Goal: Task Accomplishment & Management: Complete application form

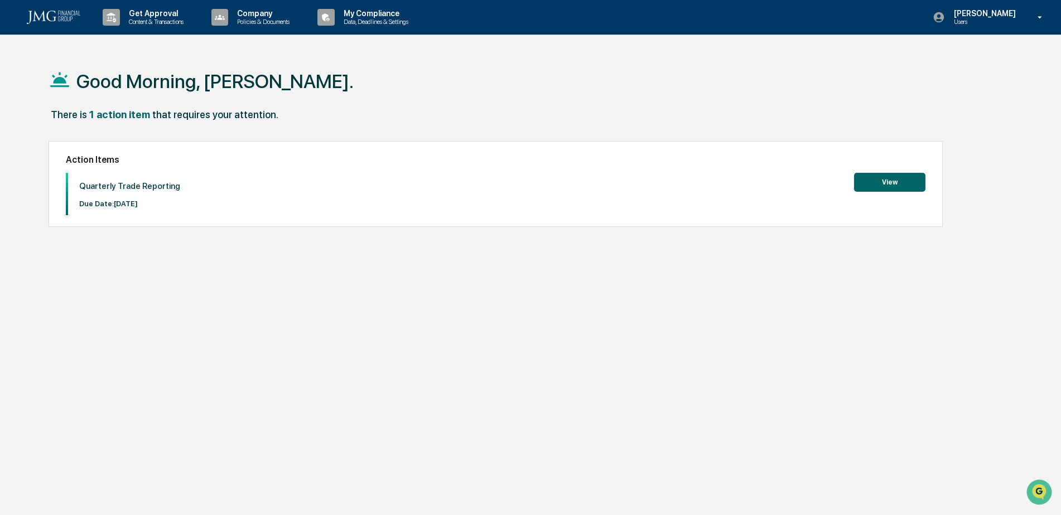
click at [906, 180] on button "View" at bounding box center [889, 182] width 71 height 19
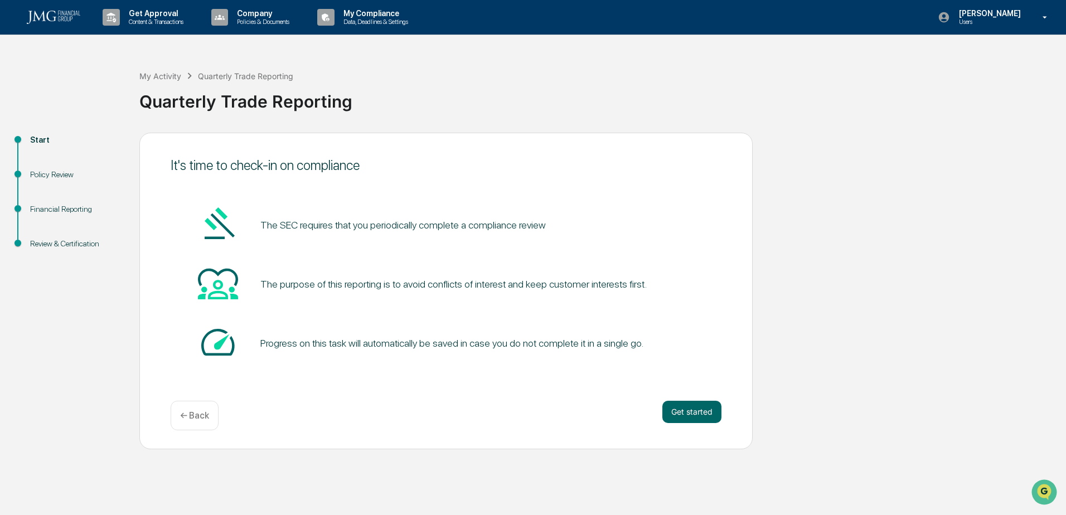
click at [688, 409] on button "Get started" at bounding box center [691, 412] width 59 height 22
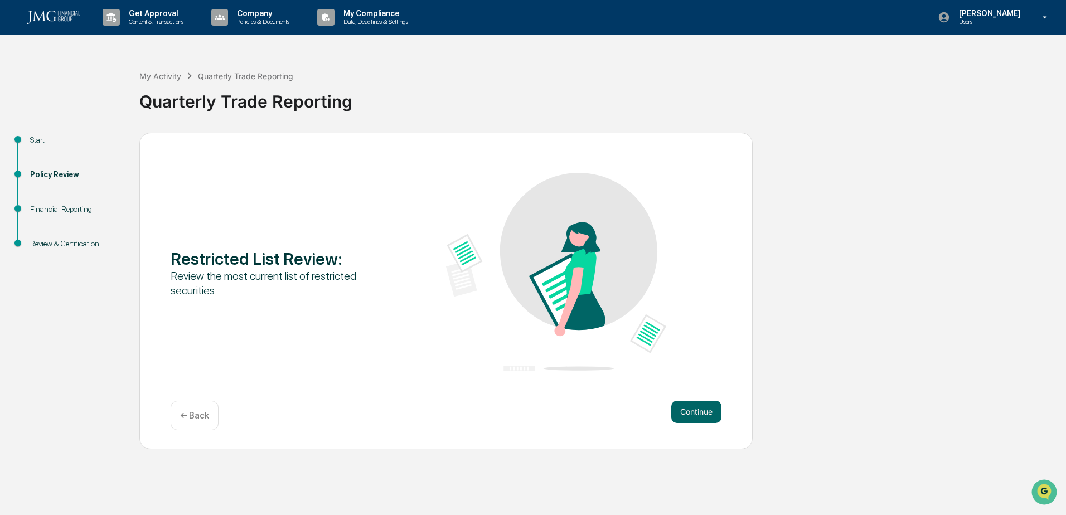
click at [688, 409] on button "Continue" at bounding box center [696, 412] width 50 height 22
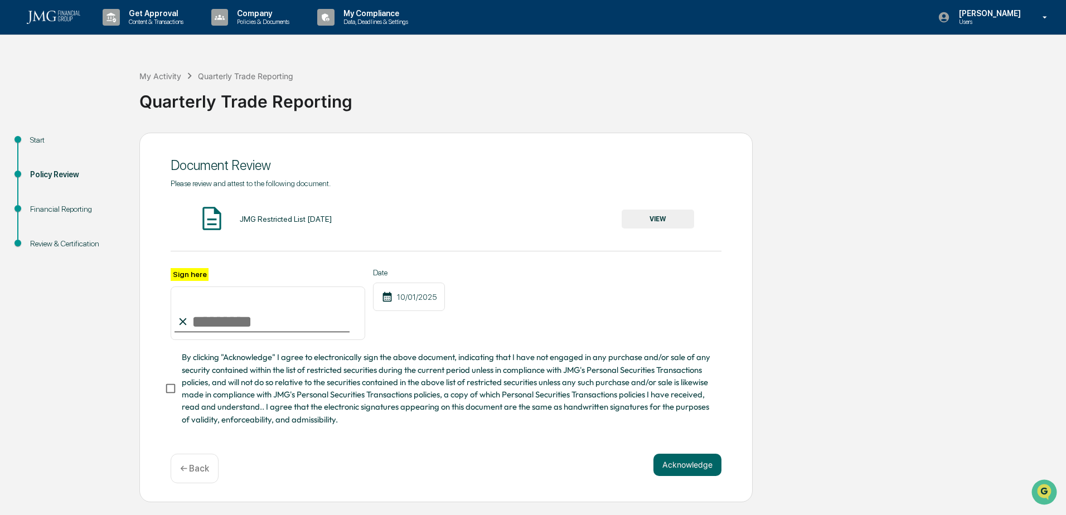
click at [305, 220] on div "JMG Restricted List [DATE]" at bounding box center [286, 219] width 92 height 9
click at [642, 221] on button "VIEW" at bounding box center [658, 219] width 72 height 19
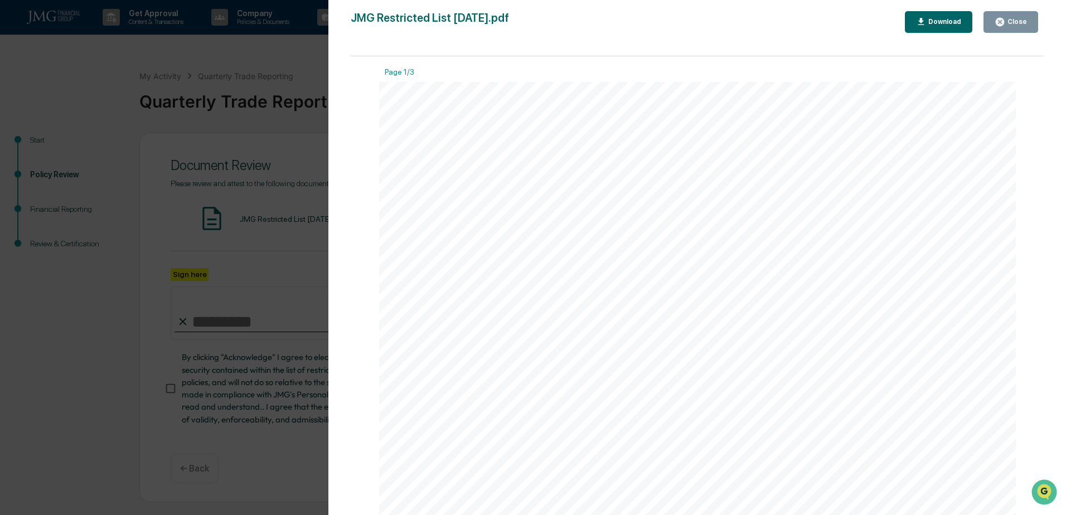
click at [1005, 25] on icon "button" at bounding box center [1000, 22] width 11 height 11
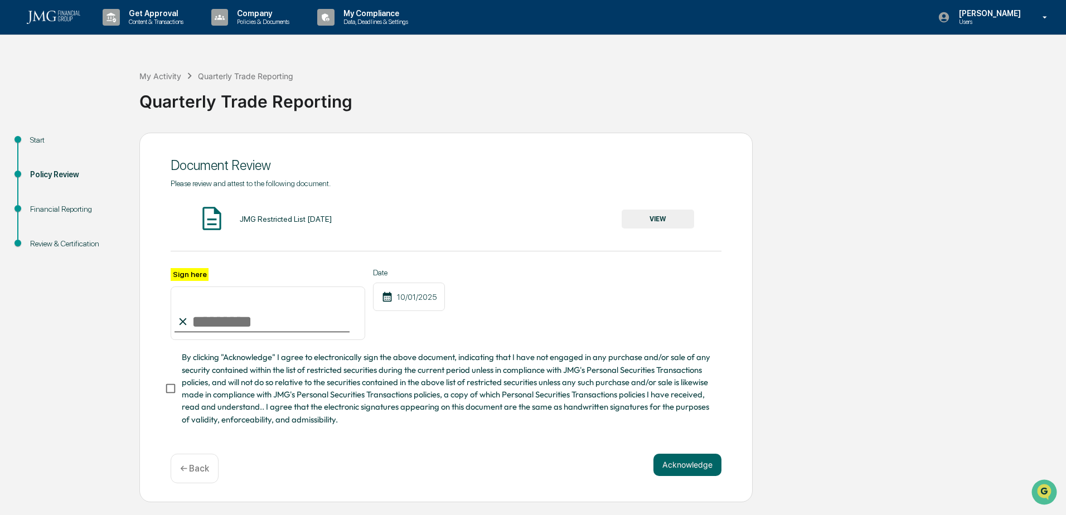
click at [232, 312] on input "Sign here" at bounding box center [268, 314] width 195 height 54
type input "**********"
click at [699, 464] on button "Acknowledge" at bounding box center [688, 465] width 68 height 22
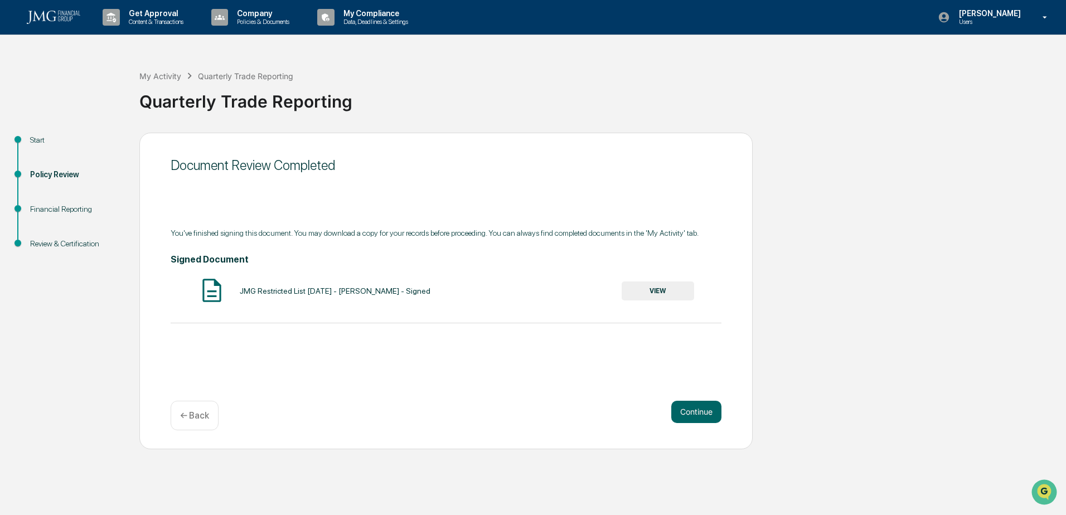
click at [660, 291] on button "VIEW" at bounding box center [658, 291] width 72 height 19
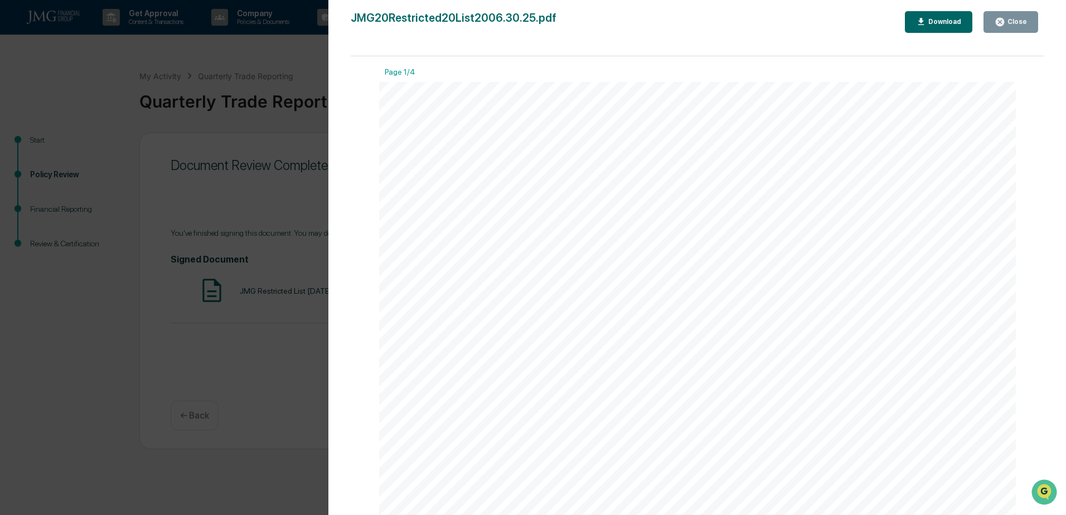
click at [1019, 13] on button "Close" at bounding box center [1011, 22] width 55 height 22
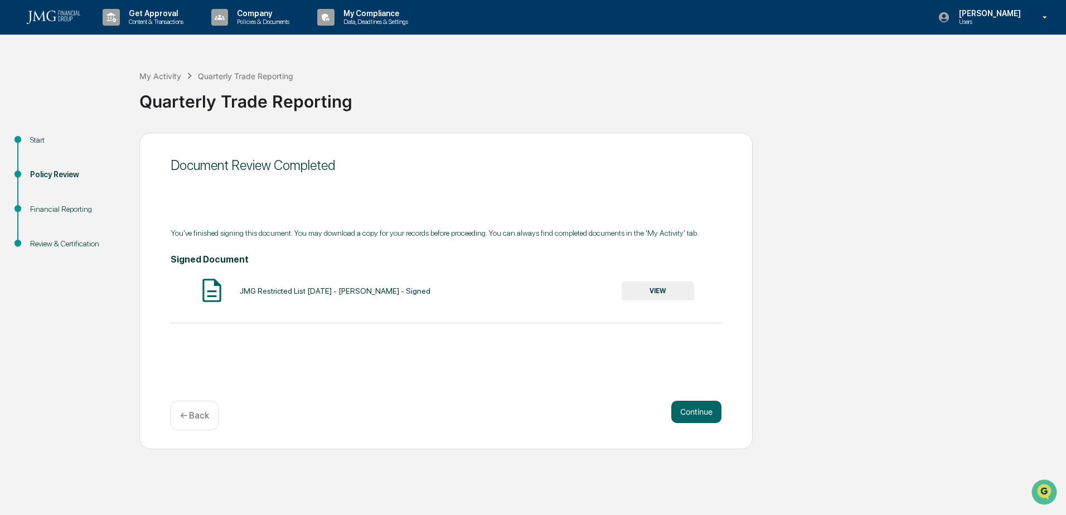
click at [706, 420] on button "Continue" at bounding box center [696, 412] width 50 height 22
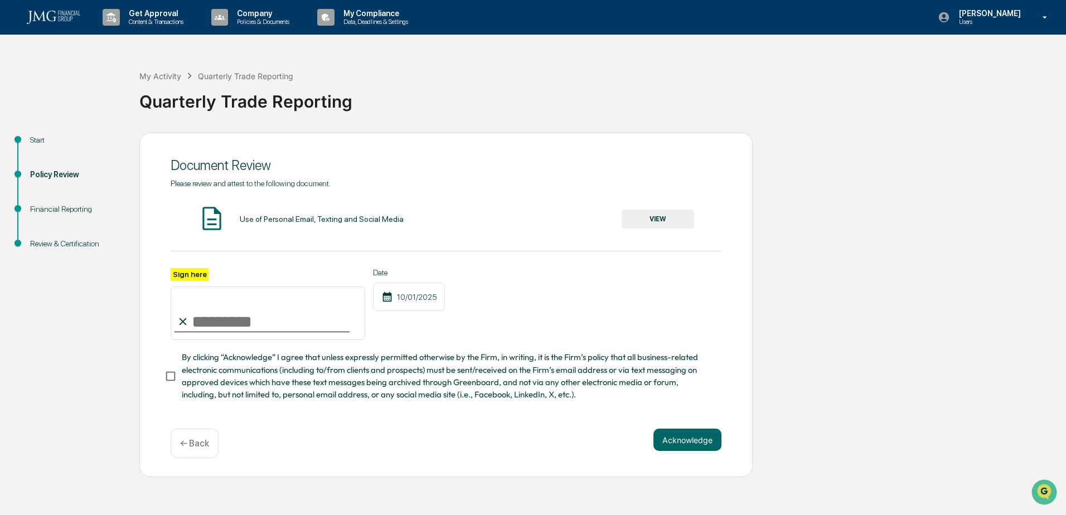
click at [316, 222] on div "Use of Personal Email, Texting and Social Media" at bounding box center [322, 219] width 164 height 9
click at [661, 217] on button "VIEW" at bounding box center [658, 219] width 72 height 19
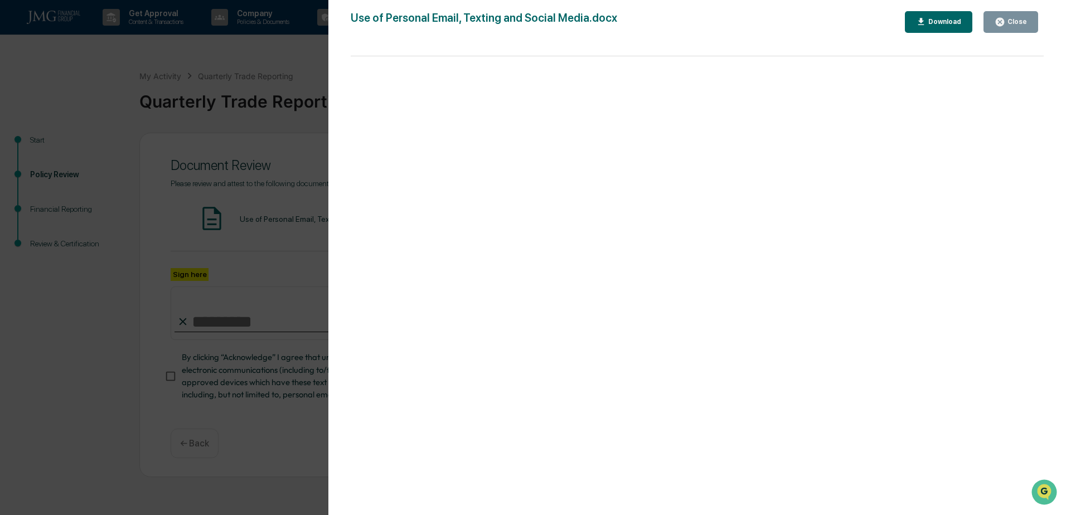
click at [1019, 18] on div "Close" at bounding box center [1016, 22] width 22 height 8
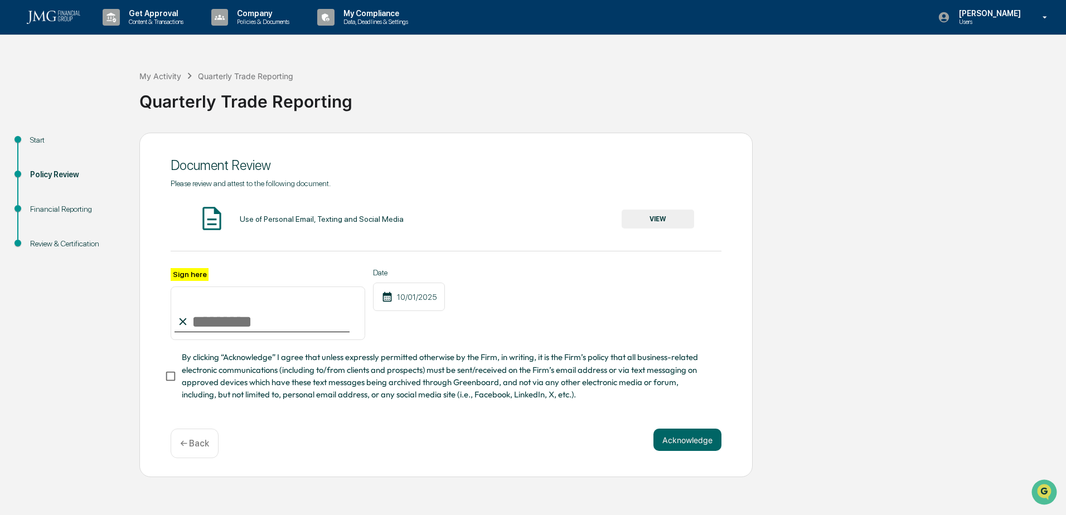
click at [269, 314] on input "Sign here" at bounding box center [268, 314] width 195 height 54
type input "**********"
click at [715, 444] on button "Acknowledge" at bounding box center [688, 440] width 68 height 22
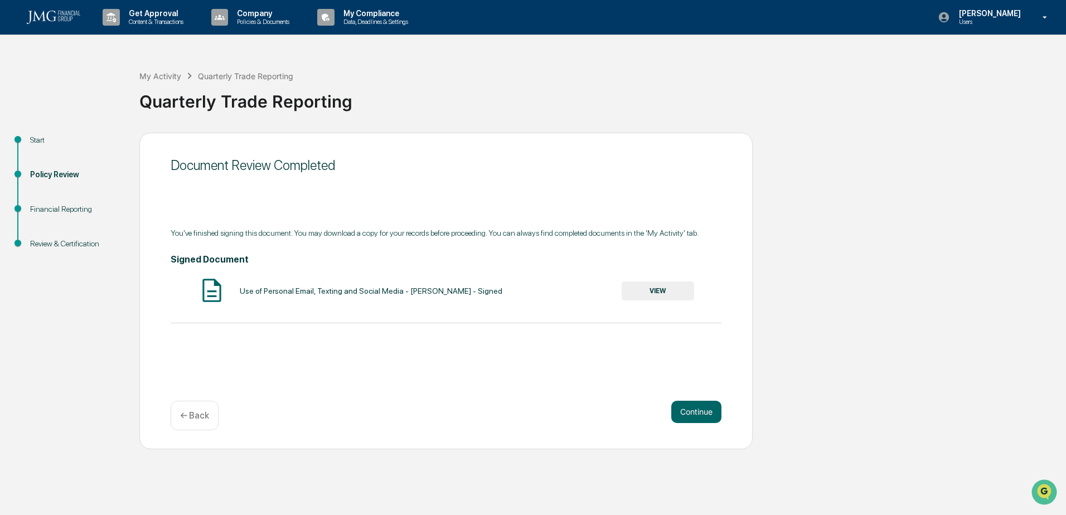
click at [668, 303] on div "Use of Personal Email, Texting and Social Media - [PERSON_NAME] - Signed VIEW" at bounding box center [446, 292] width 551 height 30
click at [667, 296] on button "VIEW" at bounding box center [658, 291] width 72 height 19
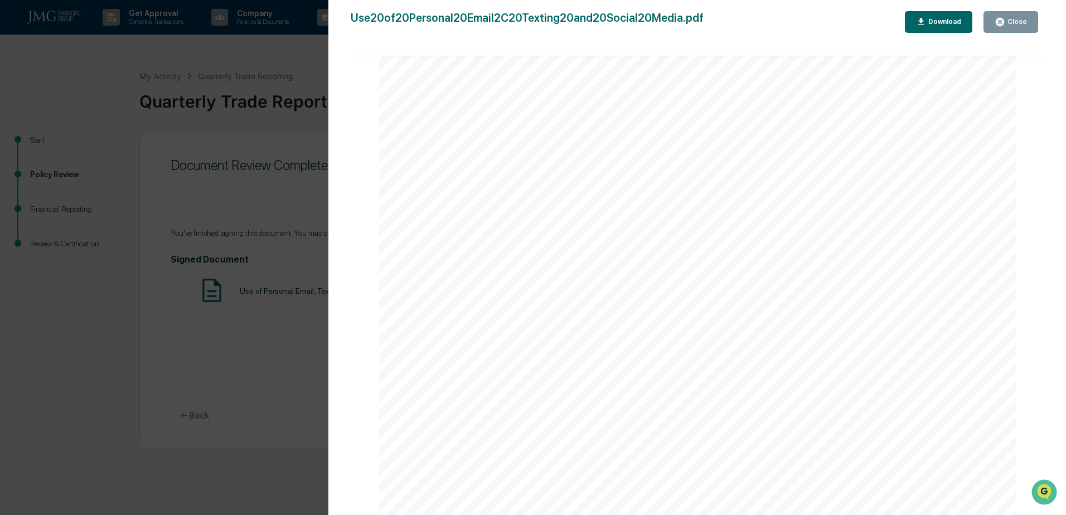
scroll to position [335, 0]
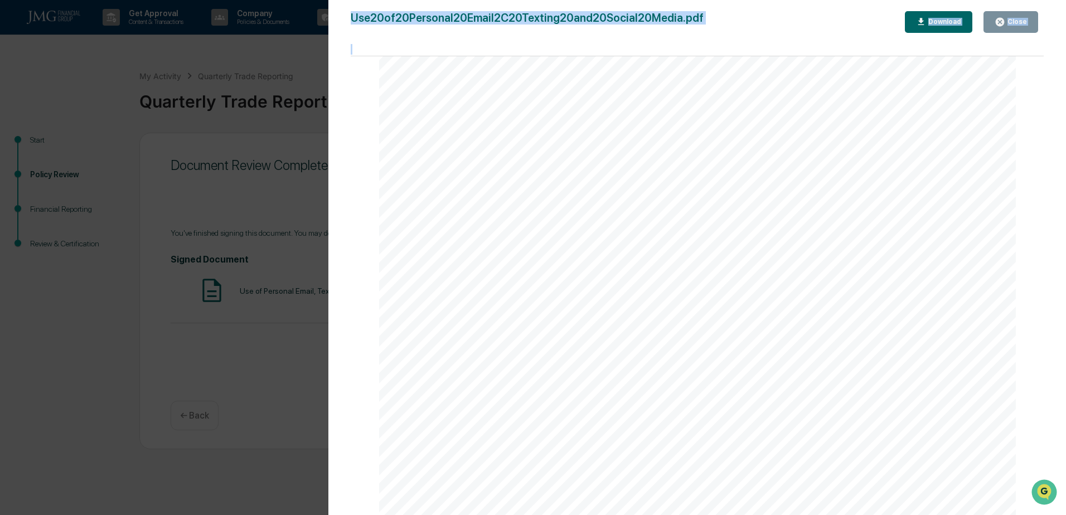
drag, startPoint x: 1044, startPoint y: 146, endPoint x: 1035, endPoint y: 258, distance: 112.4
click at [1035, 258] on div "Version History [DATE] 02:38 PM [PERSON_NAME] Use20of20Personal20Email2C20Texti…" at bounding box center [697, 269] width 738 height 538
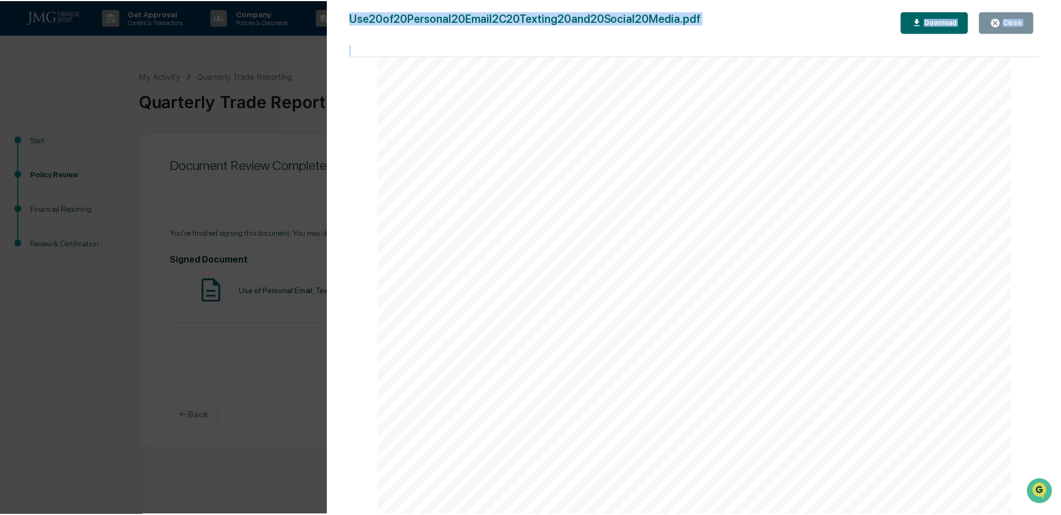
scroll to position [0, 0]
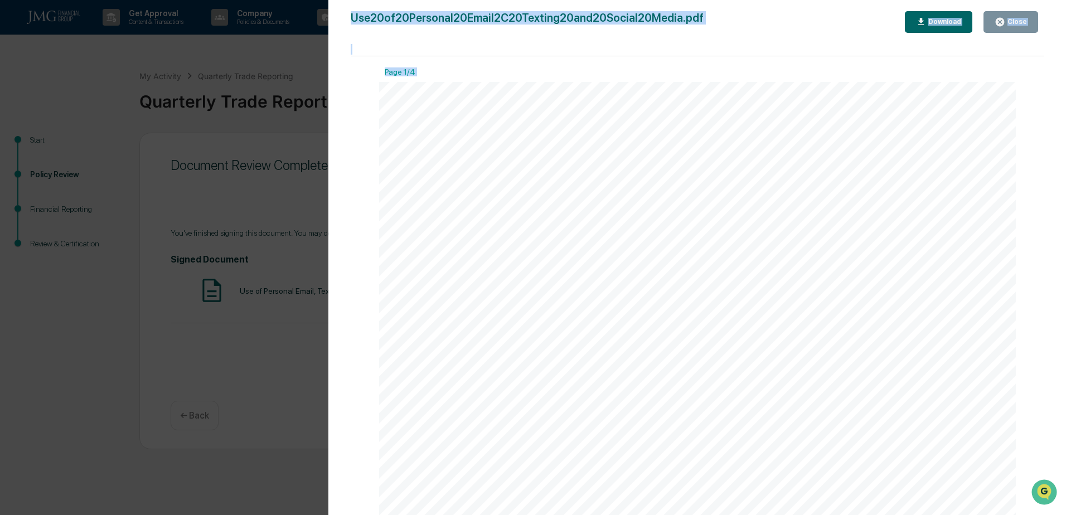
click at [1023, 20] on div "Close" at bounding box center [1016, 22] width 22 height 8
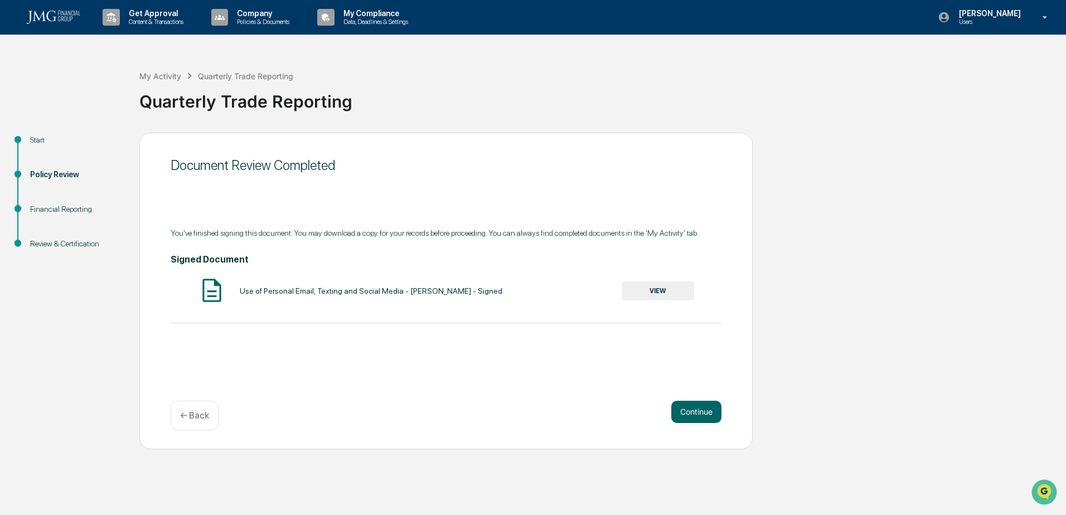
click at [696, 410] on button "Continue" at bounding box center [696, 412] width 50 height 22
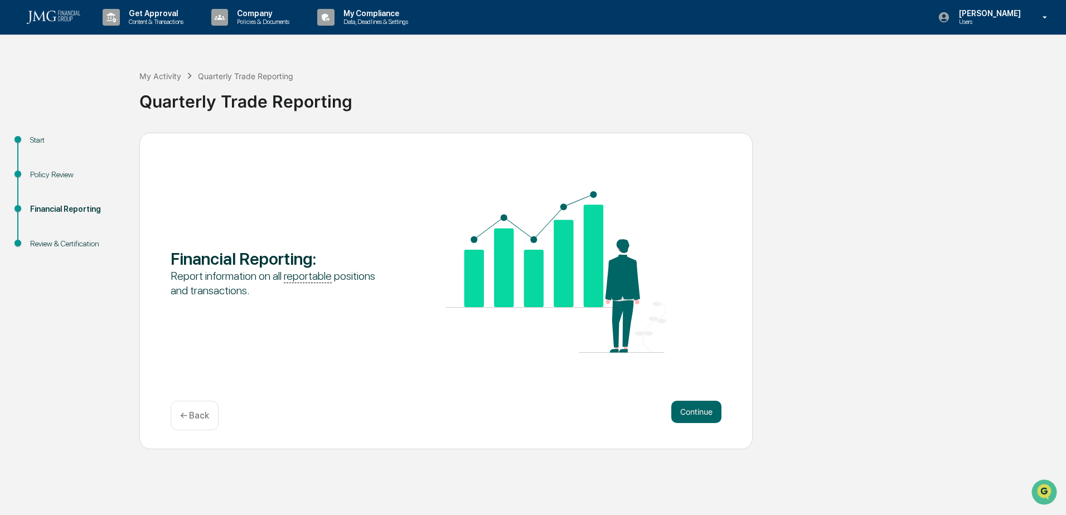
click at [698, 413] on button "Continue" at bounding box center [696, 412] width 50 height 22
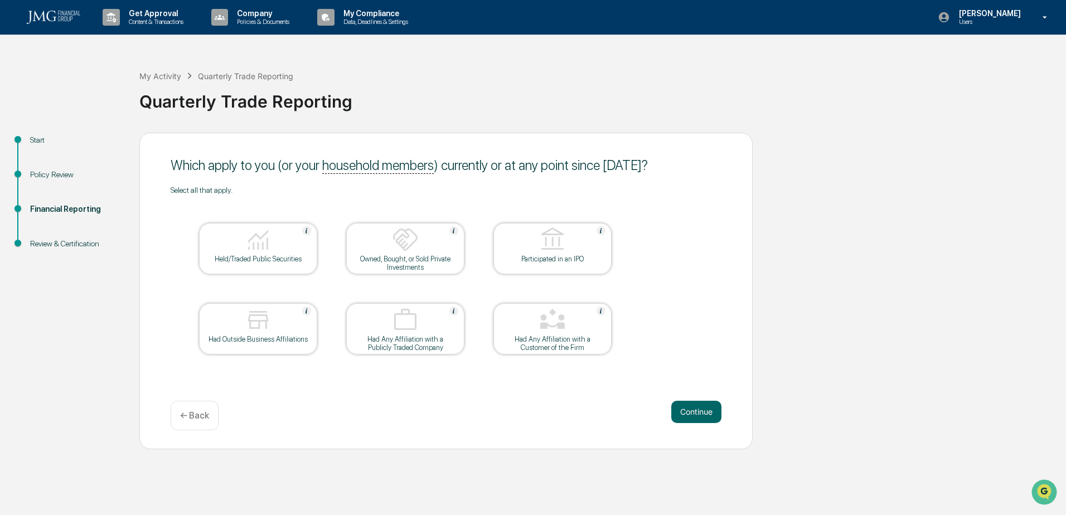
click at [354, 401] on div "Continue ← Back" at bounding box center [446, 416] width 551 height 30
click at [705, 410] on button "Continue" at bounding box center [696, 412] width 50 height 22
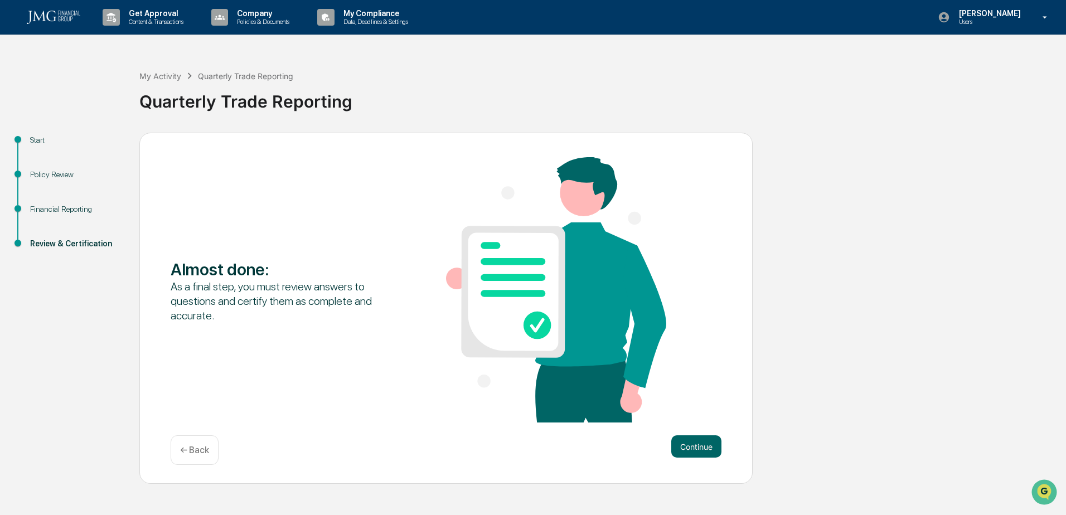
click at [712, 446] on button "Continue" at bounding box center [696, 446] width 50 height 22
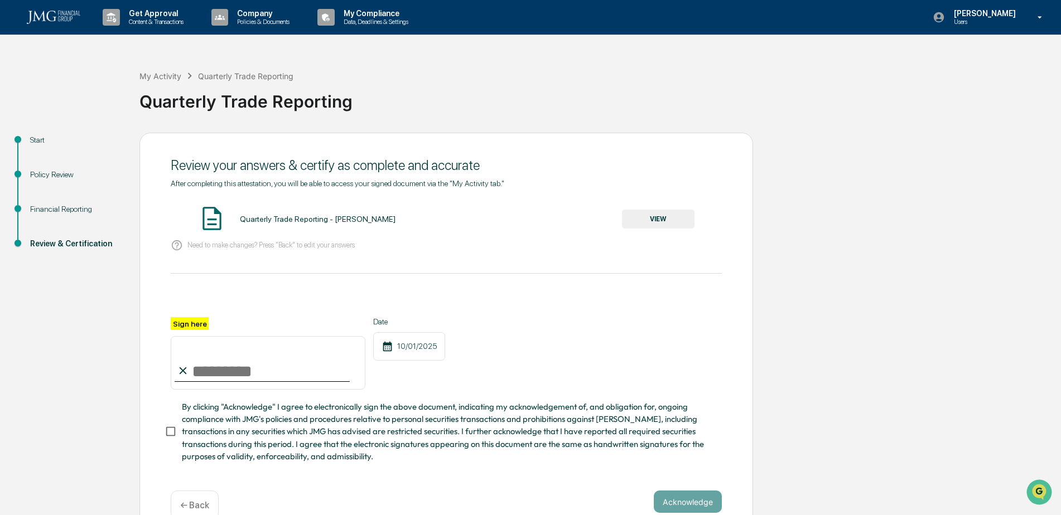
click at [646, 214] on button "VIEW" at bounding box center [658, 219] width 72 height 19
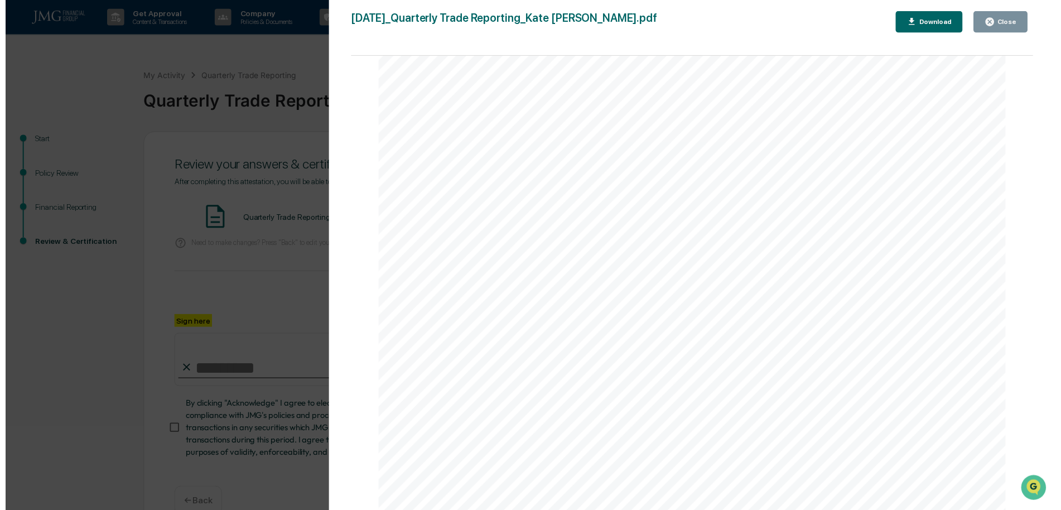
scroll to position [27, 0]
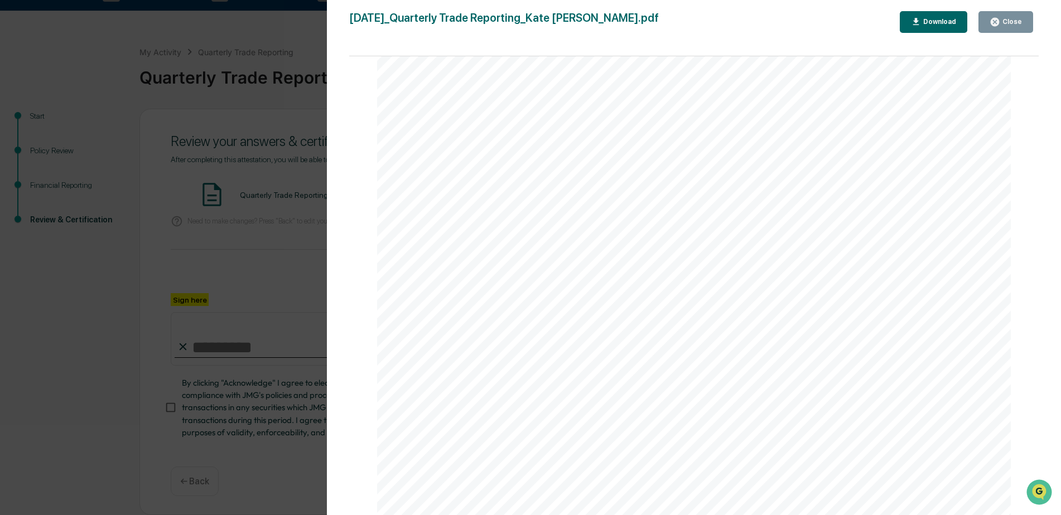
click at [998, 14] on button "Close" at bounding box center [1005, 22] width 55 height 22
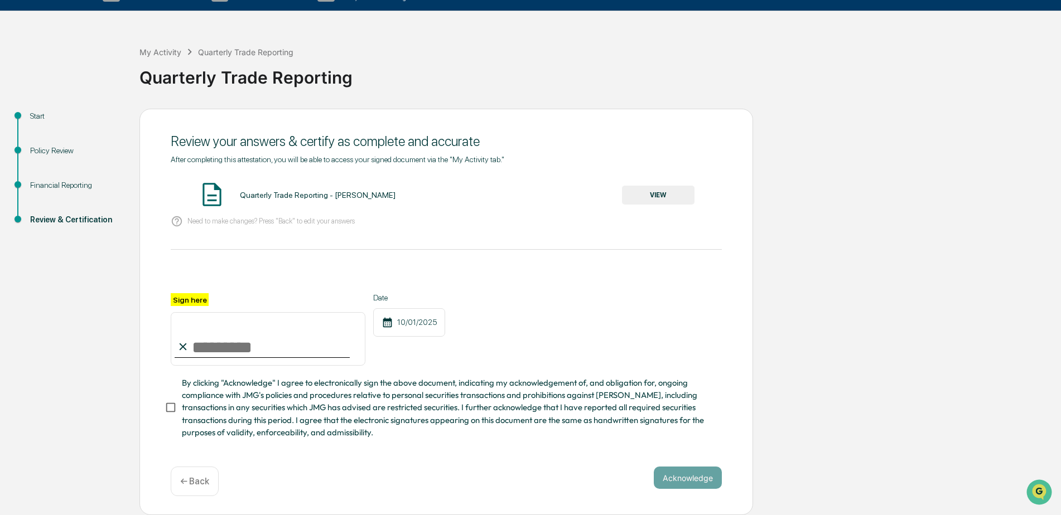
click at [322, 338] on input "Sign here" at bounding box center [268, 339] width 195 height 54
type input "**********"
click at [685, 487] on button "Acknowledge" at bounding box center [688, 478] width 68 height 22
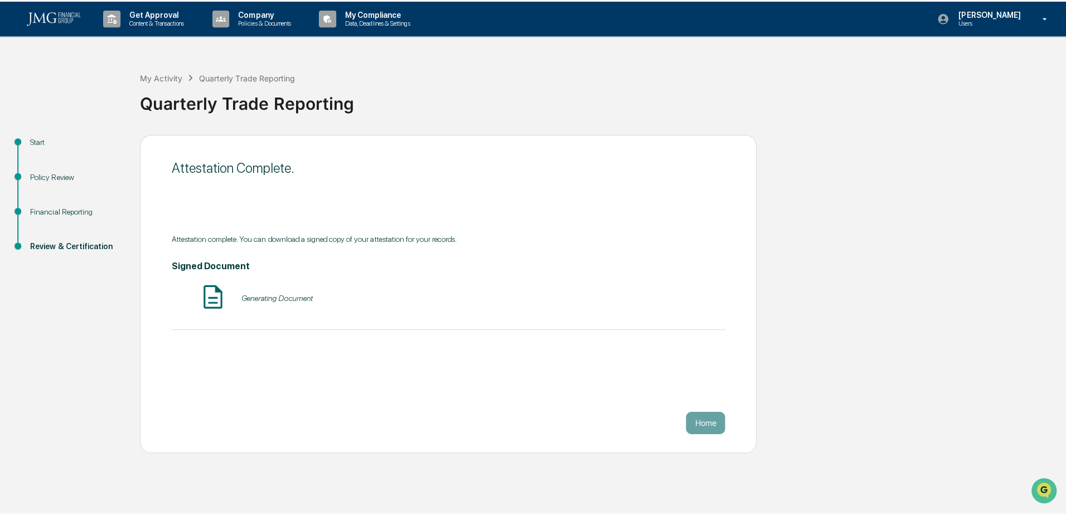
scroll to position [0, 0]
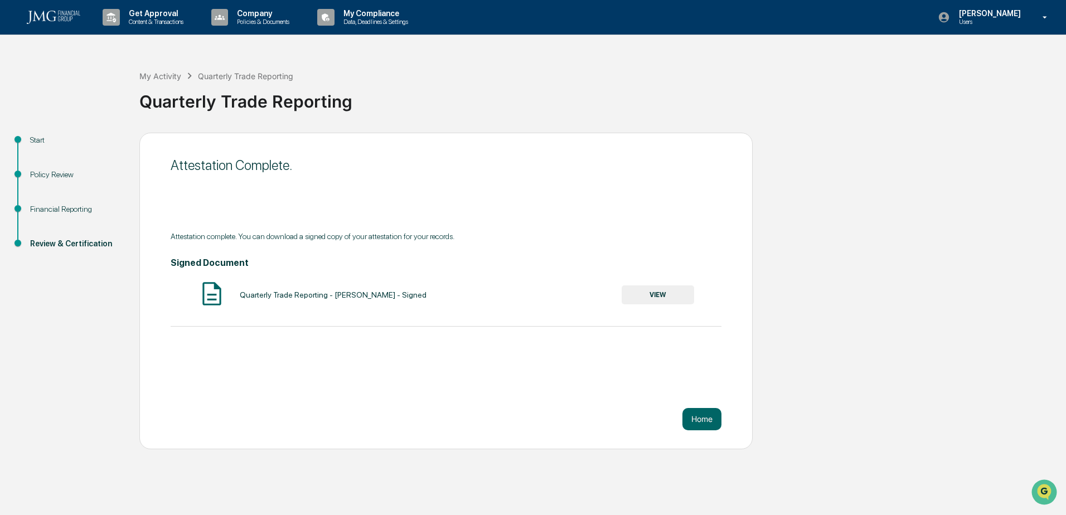
click at [652, 282] on div "Quarterly Trade Reporting - [PERSON_NAME] - Signed VIEW" at bounding box center [446, 295] width 551 height 30
click at [660, 289] on button "VIEW" at bounding box center [658, 294] width 72 height 19
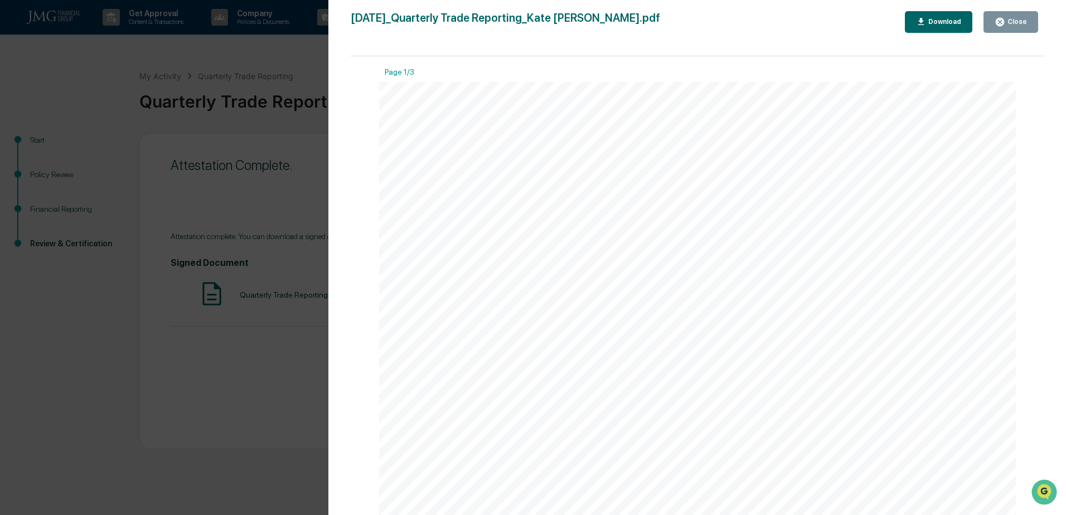
click at [1024, 14] on button "Close" at bounding box center [1011, 22] width 55 height 22
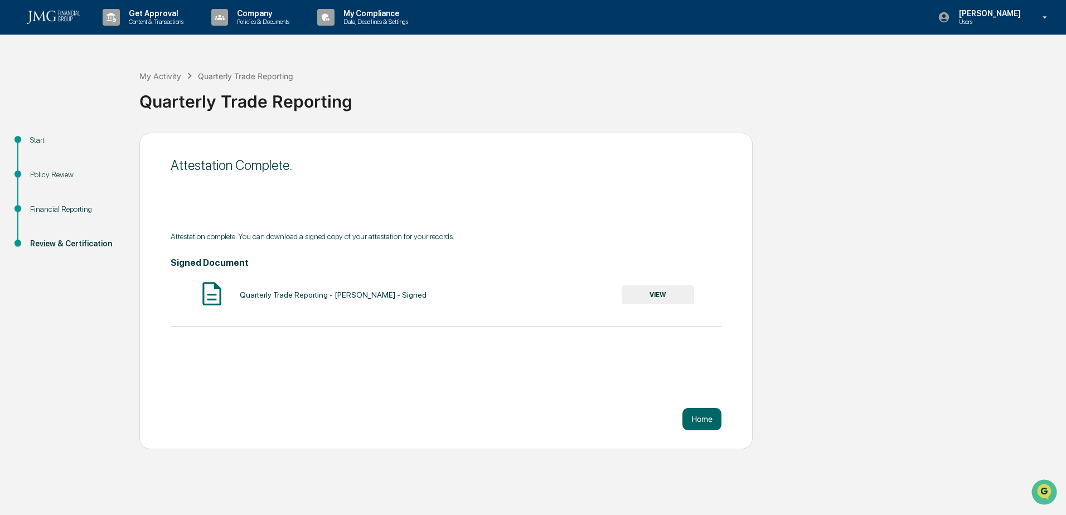
click at [696, 419] on button "Home" at bounding box center [702, 419] width 39 height 22
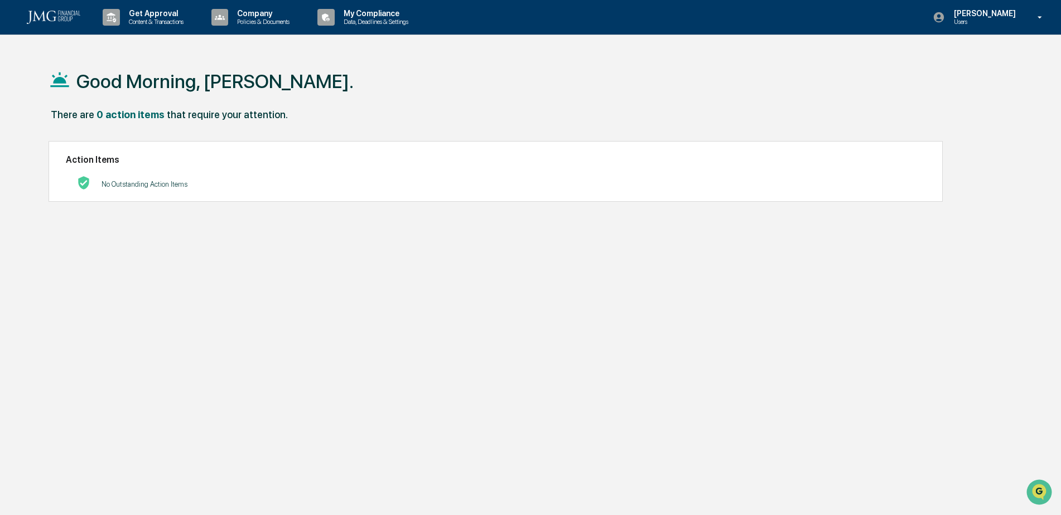
click at [1003, 9] on p "[PERSON_NAME]" at bounding box center [983, 13] width 76 height 9
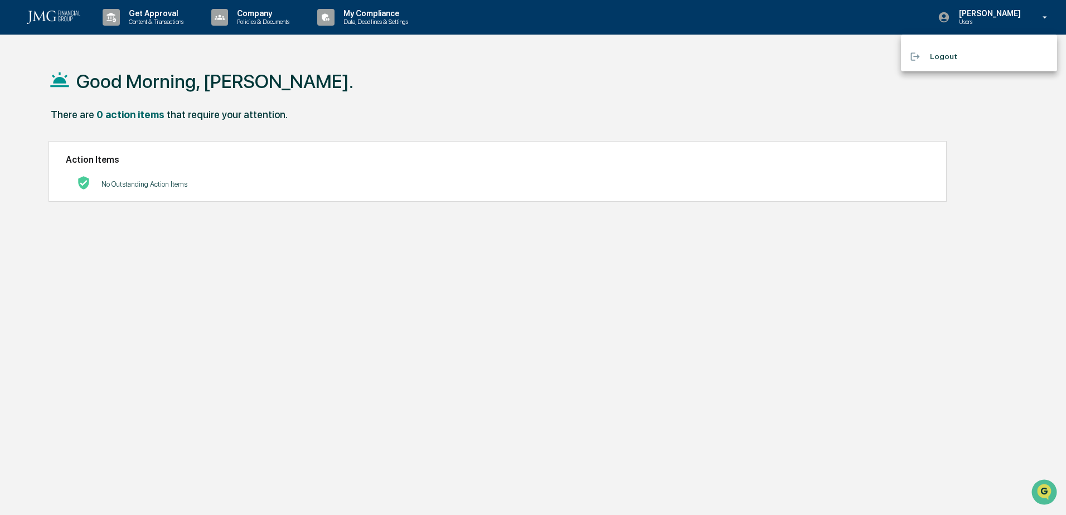
click at [937, 54] on li "Logout" at bounding box center [979, 56] width 156 height 21
